Goal: Find specific page/section: Find specific page/section

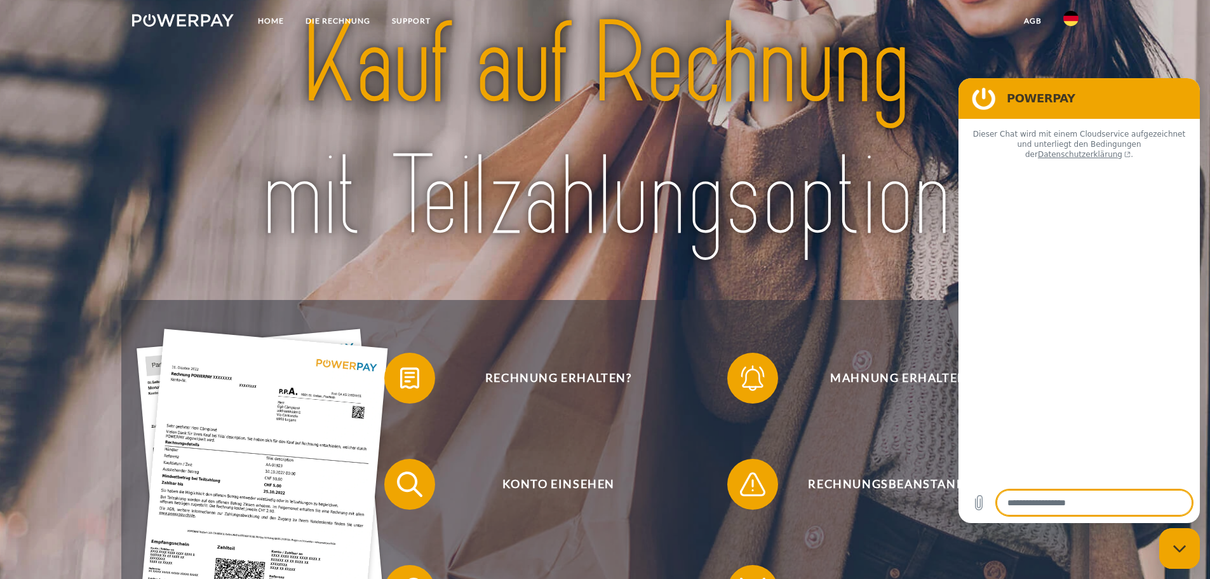
type textarea "*"
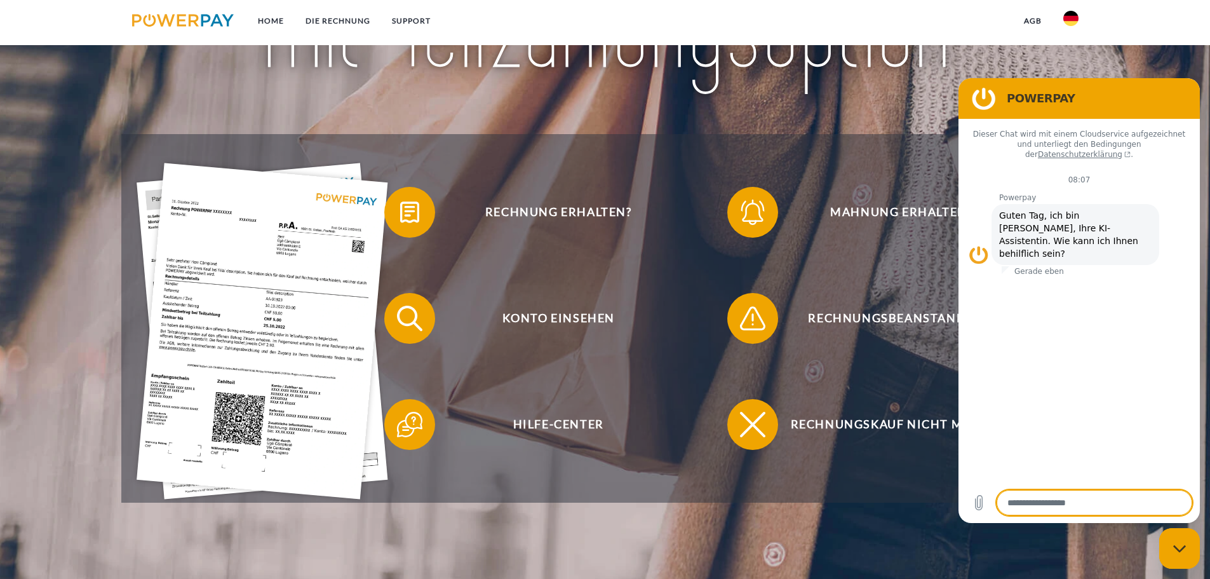
scroll to position [254, 0]
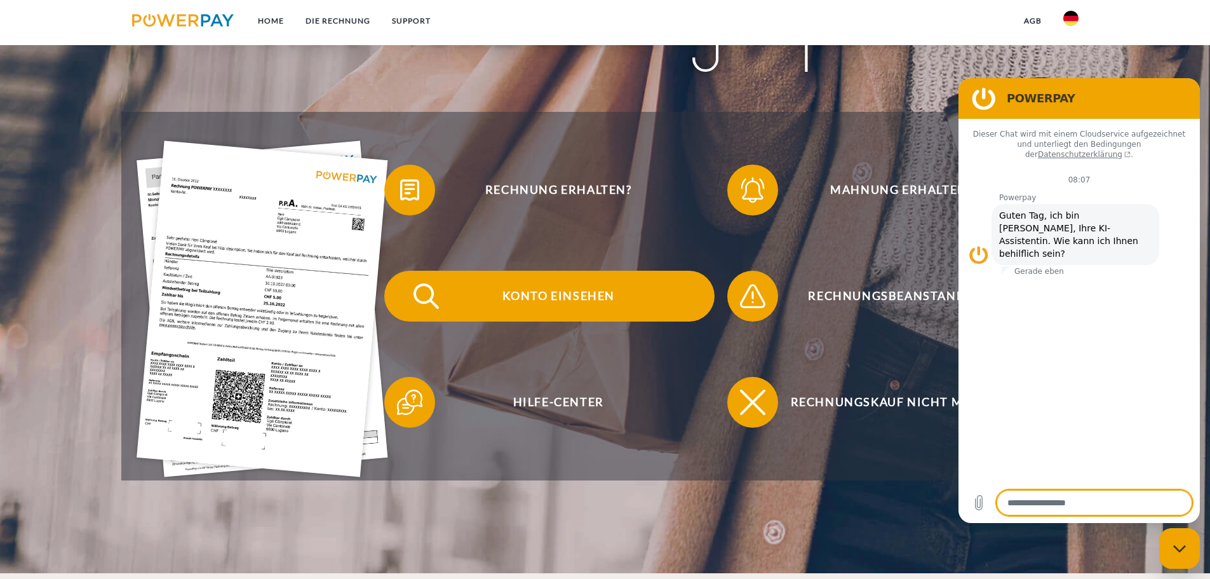
click at [535, 299] on span "Konto einsehen" at bounding box center [558, 296] width 311 height 51
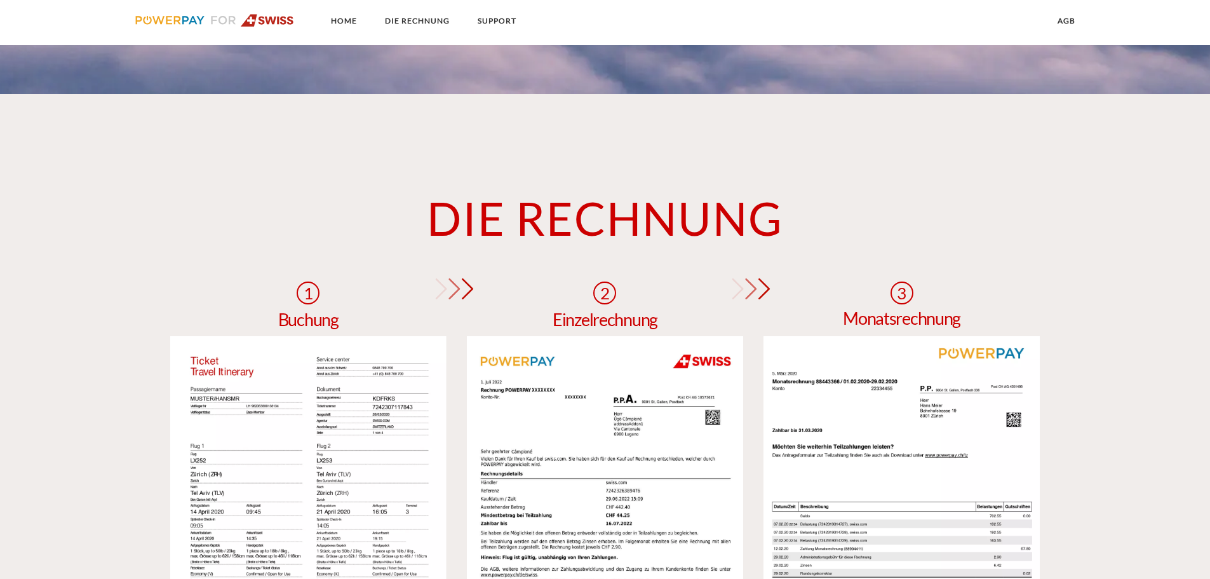
scroll to position [762, 0]
